Goal: Check status: Check status

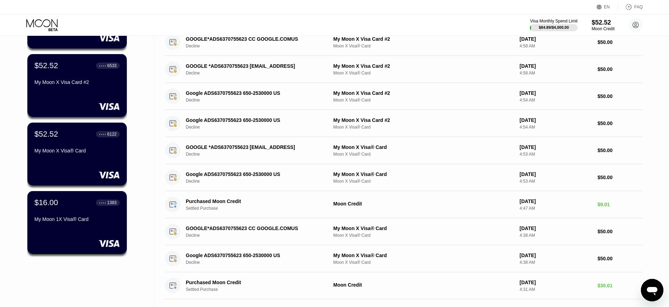
scroll to position [102, 0]
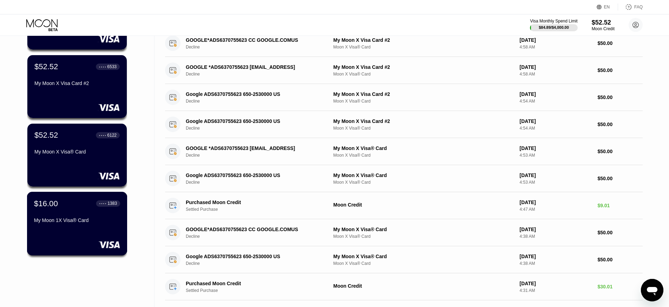
click at [117, 223] on div "My Moon 1X Visa® Card" at bounding box center [77, 220] width 86 height 6
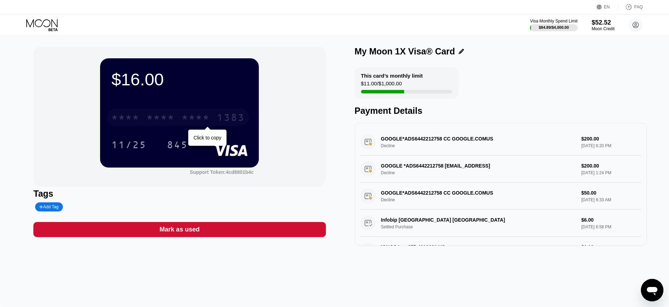
click at [166, 115] on div "* * * *" at bounding box center [160, 118] width 28 height 11
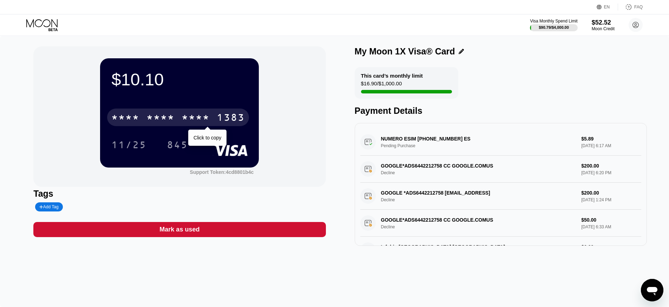
click at [180, 126] on div "* * * * * * * * * * * * 1383" at bounding box center [178, 118] width 142 height 18
